Goal: Information Seeking & Learning: Learn about a topic

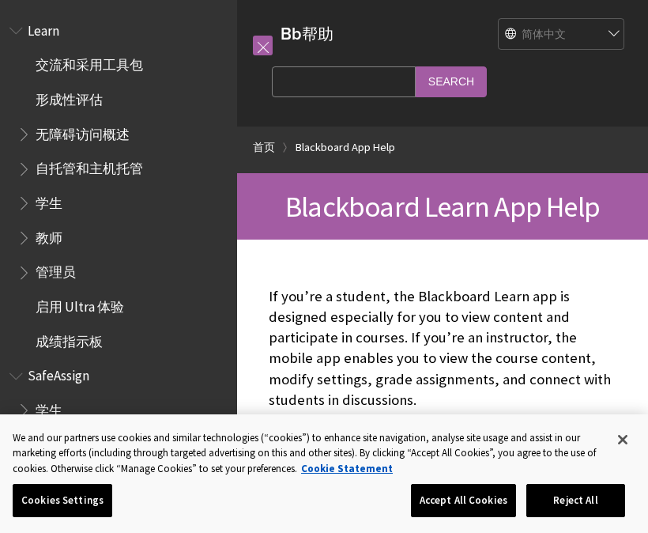
click at [51, 205] on span "学生" at bounding box center [49, 200] width 27 height 21
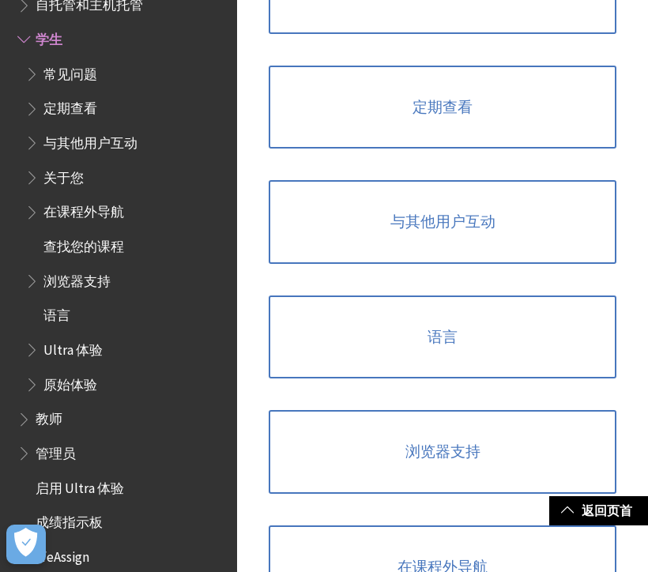
scroll to position [1504, 0]
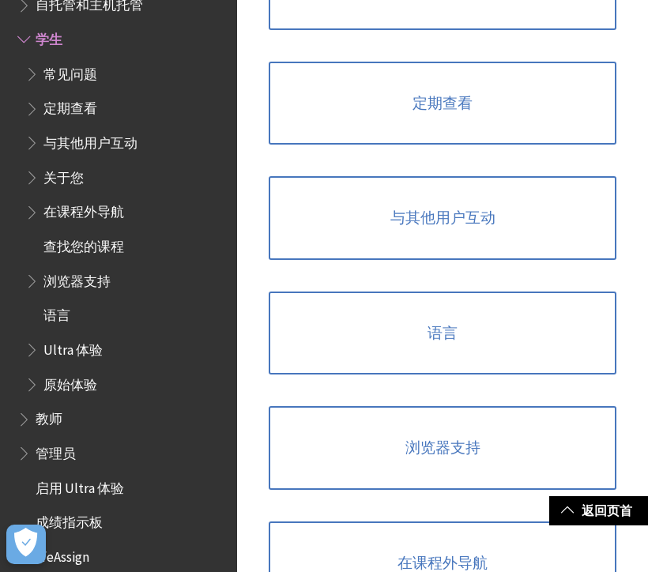
click at [429, 323] on link "语言" at bounding box center [443, 334] width 348 height 84
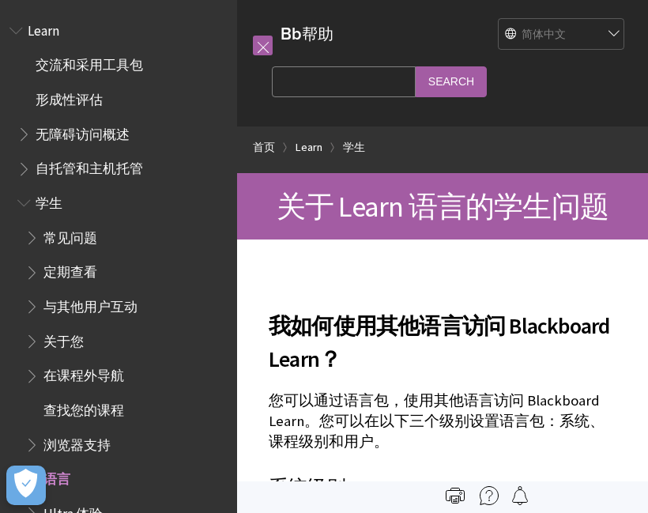
scroll to position [329, 0]
